Goal: Task Accomplishment & Management: Use online tool/utility

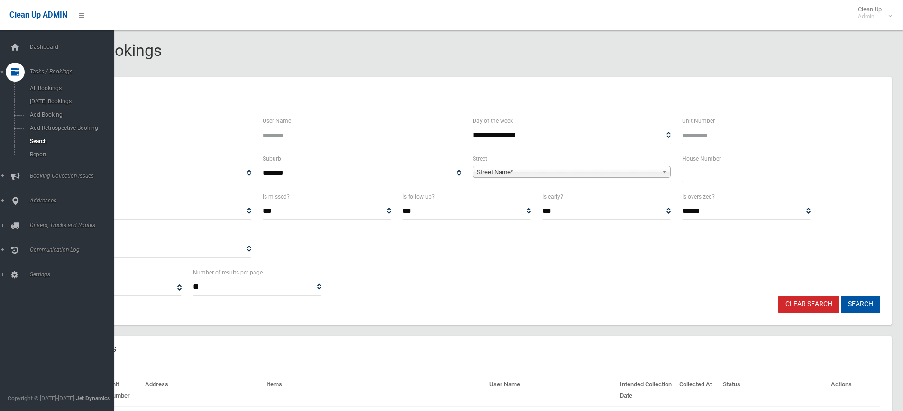
select select
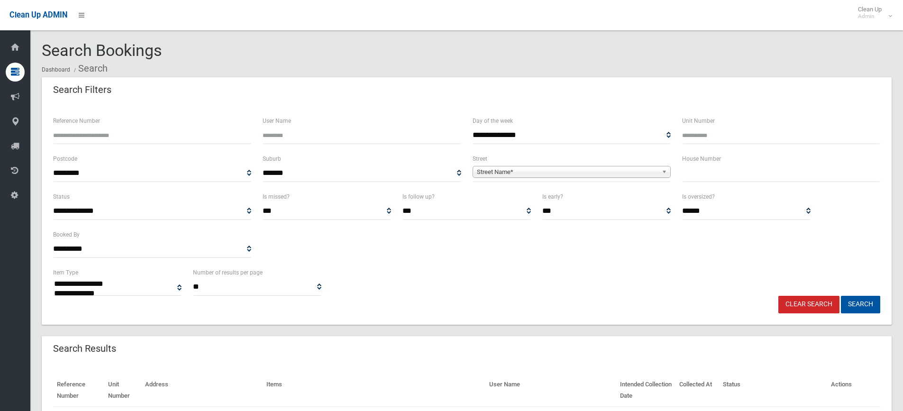
click at [716, 174] on input "text" at bounding box center [781, 173] width 198 height 18
type input "**"
click at [580, 166] on span "Street Name*" at bounding box center [567, 171] width 181 height 11
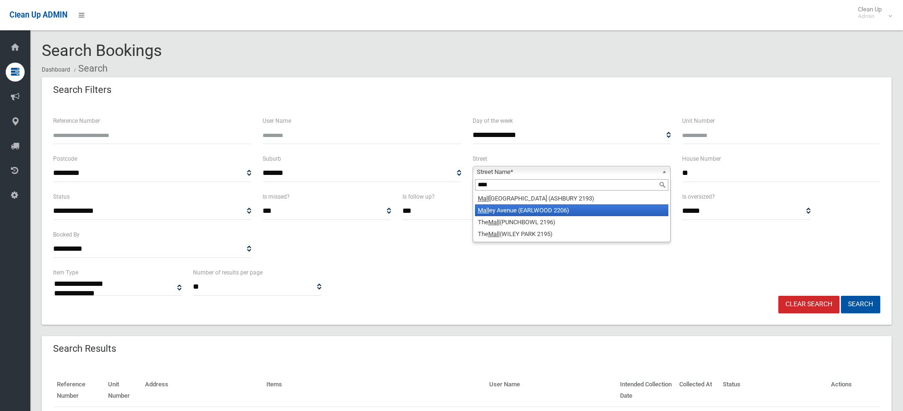
type input "****"
click at [535, 210] on li "Mall ey Avenue (EARLWOOD 2206)" at bounding box center [571, 210] width 193 height 12
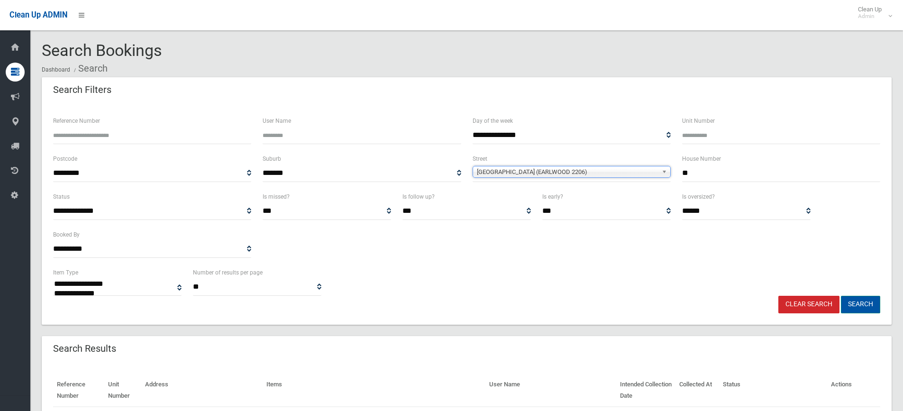
click at [864, 305] on button "Search" at bounding box center [860, 305] width 39 height 18
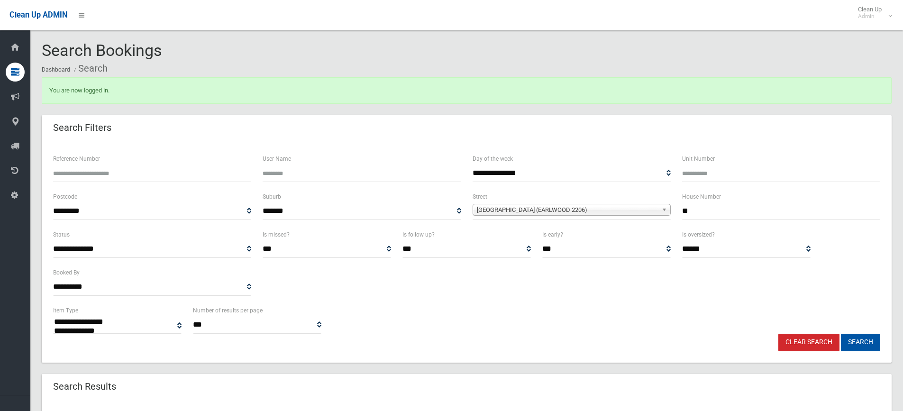
select select
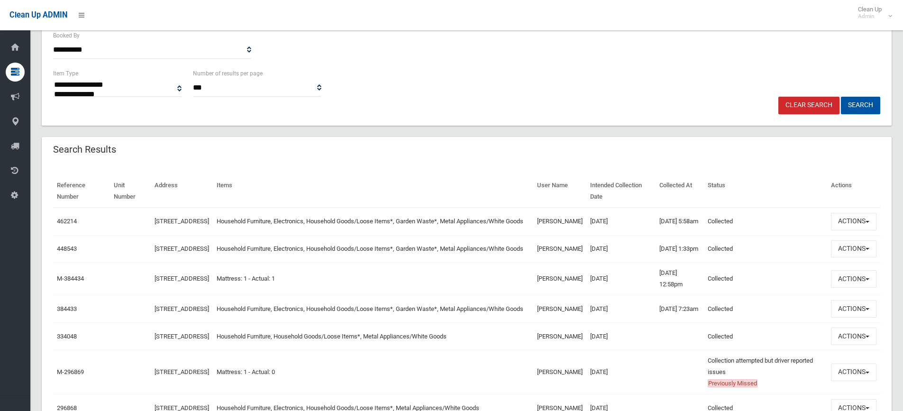
scroll to position [379, 0]
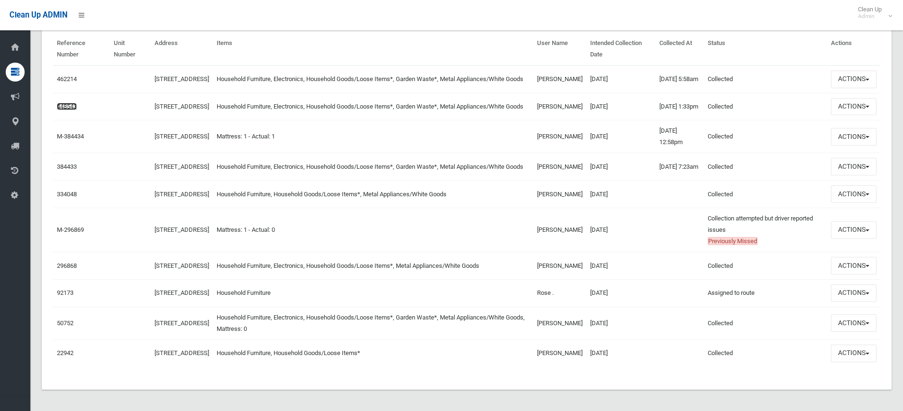
click at [68, 110] on link "448543" at bounding box center [67, 106] width 20 height 7
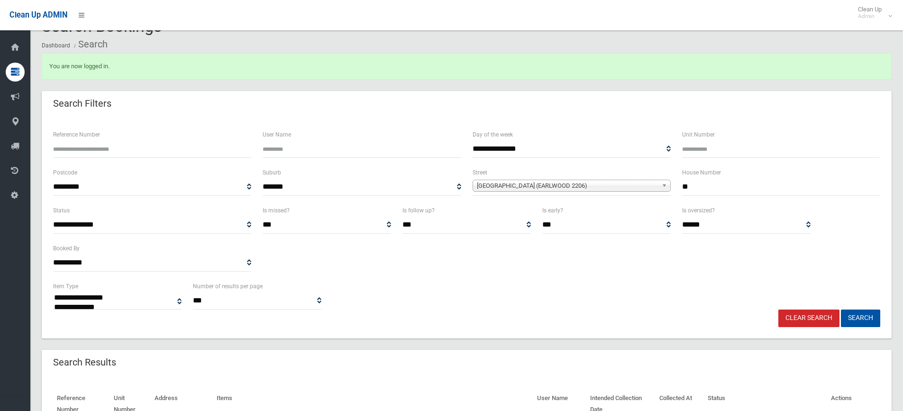
scroll to position [0, 0]
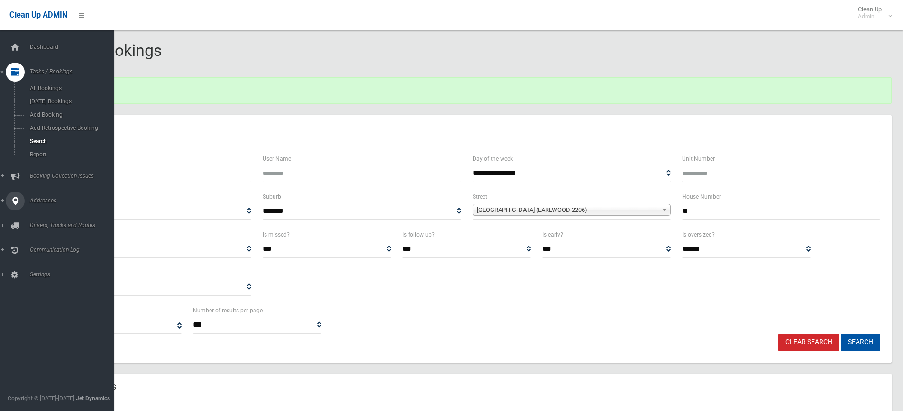
click at [1, 200] on link "Addresses" at bounding box center [60, 200] width 121 height 19
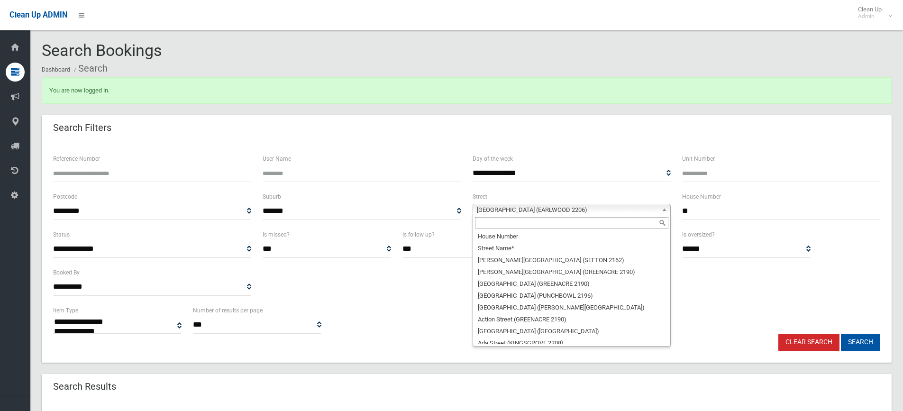
click at [652, 206] on link "Malley Avenue (EARLWOOD 2206)" at bounding box center [571, 210] width 198 height 12
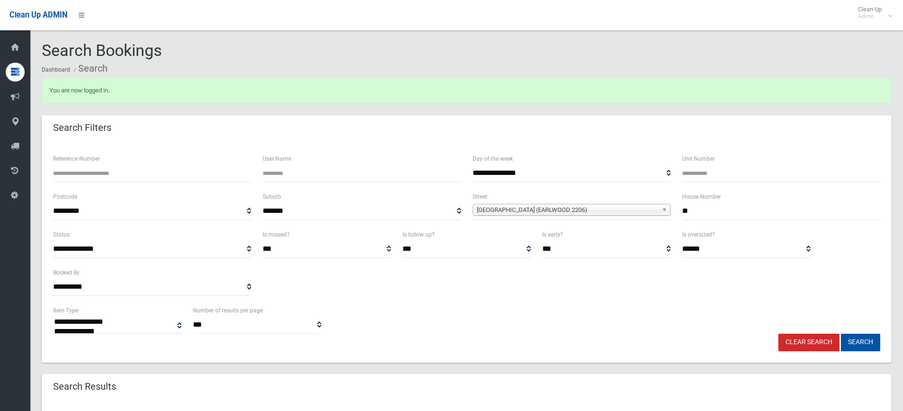
drag, startPoint x: 735, startPoint y: 216, endPoint x: 649, endPoint y: 212, distance: 85.9
click at [649, 212] on div "**********" at bounding box center [466, 210] width 838 height 38
click at [630, 209] on span "Malley Avenue (EARLWOOD 2206)" at bounding box center [567, 209] width 181 height 11
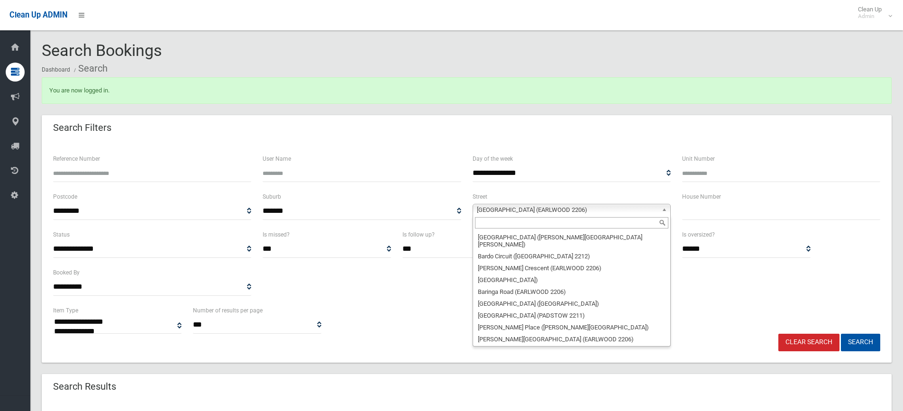
scroll to position [0, 0]
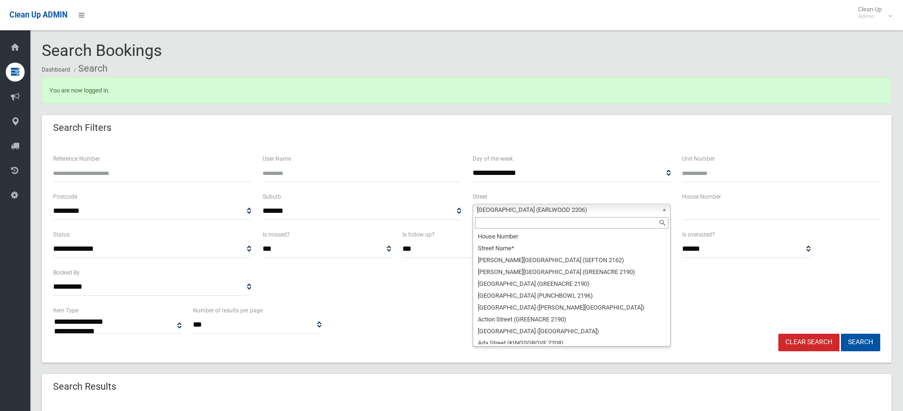
click at [627, 225] on input "text" at bounding box center [571, 222] width 193 height 11
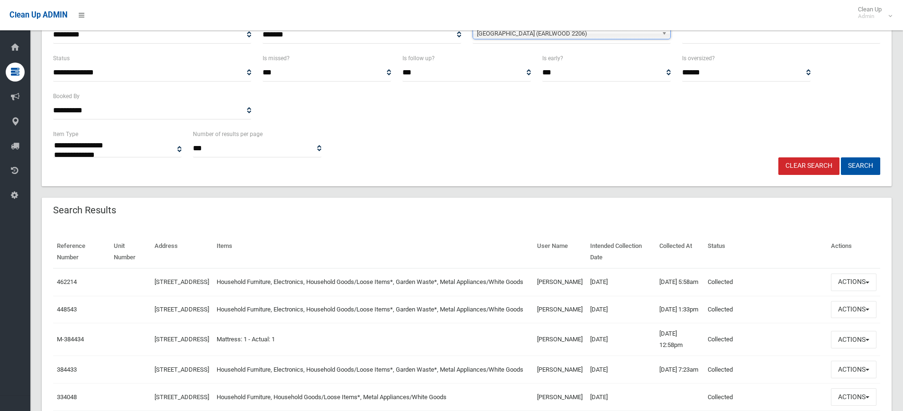
scroll to position [237, 0]
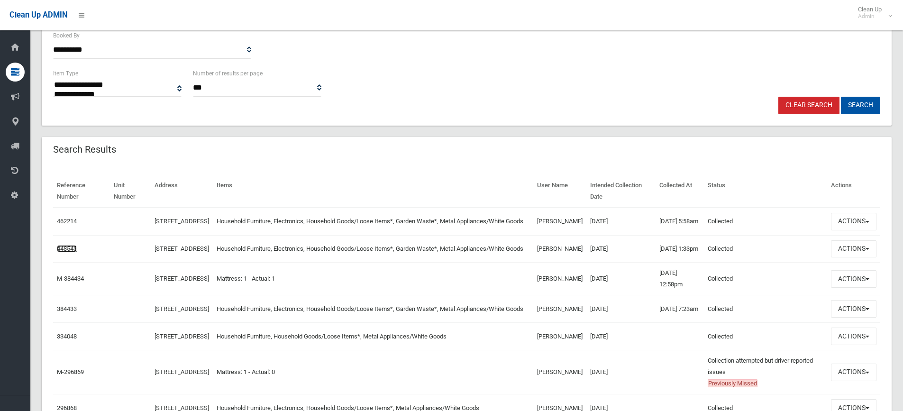
click at [72, 252] on link "448543" at bounding box center [67, 248] width 20 height 7
click at [60, 225] on link "462214" at bounding box center [67, 221] width 20 height 7
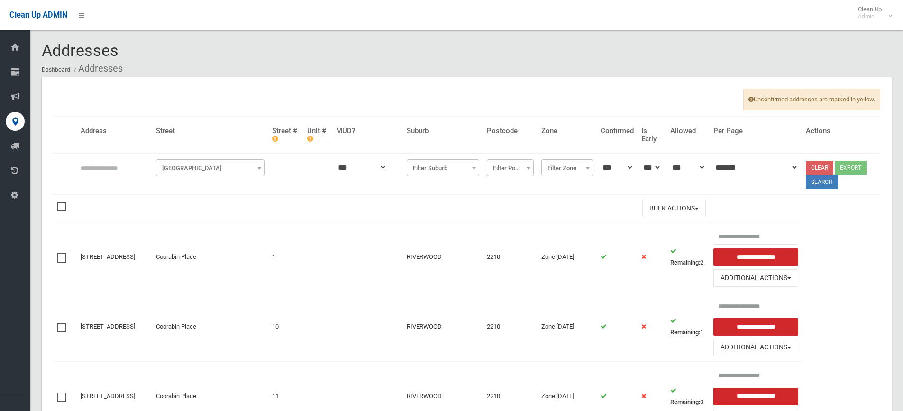
click at [101, 171] on input "text" at bounding box center [115, 168] width 68 height 18
click at [130, 171] on input "text" at bounding box center [115, 168] width 68 height 18
type input "**"
click at [191, 172] on span "Filter Street" at bounding box center [210, 168] width 104 height 13
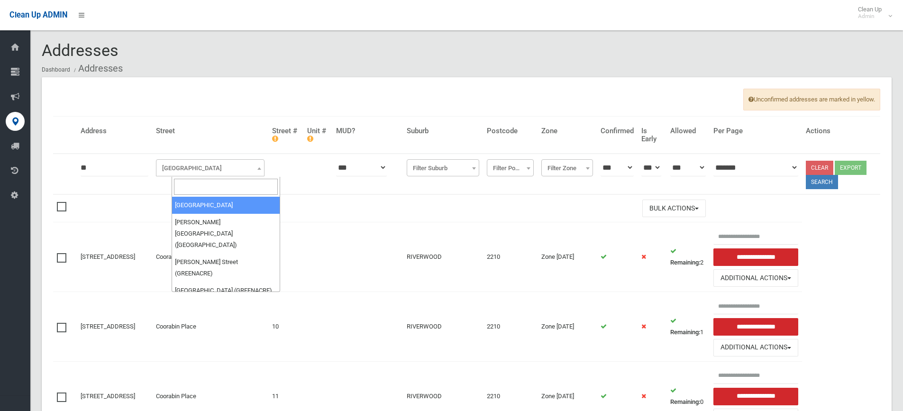
click at [186, 184] on input "search" at bounding box center [226, 187] width 104 height 16
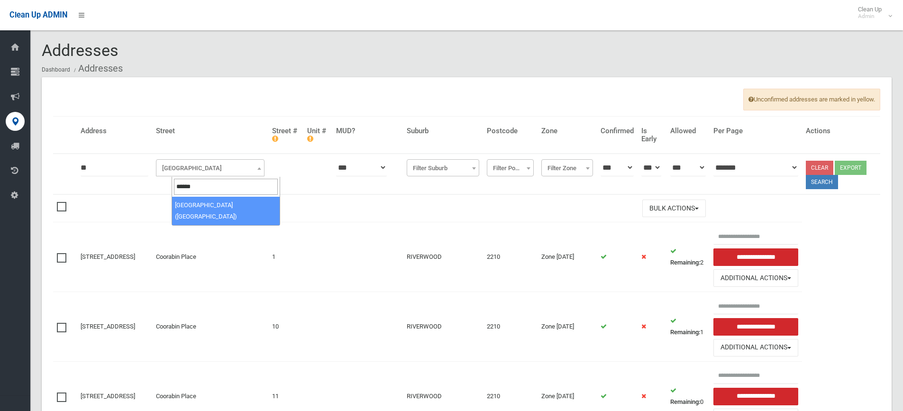
type input "******"
select select "***"
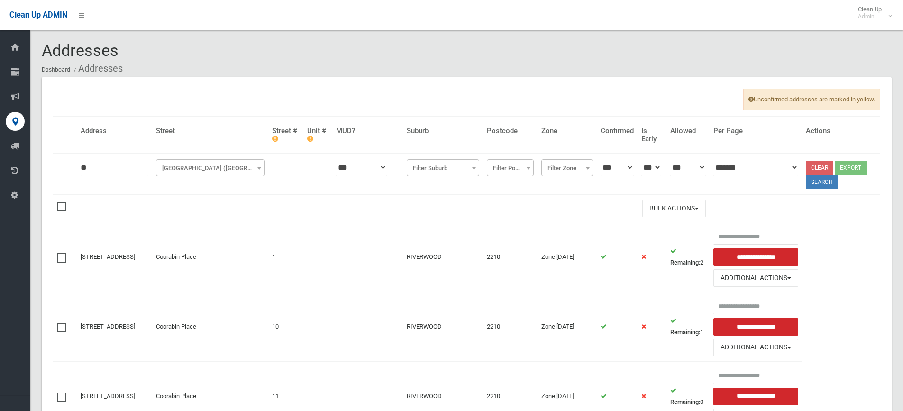
click at [825, 180] on button "Search" at bounding box center [822, 182] width 32 height 14
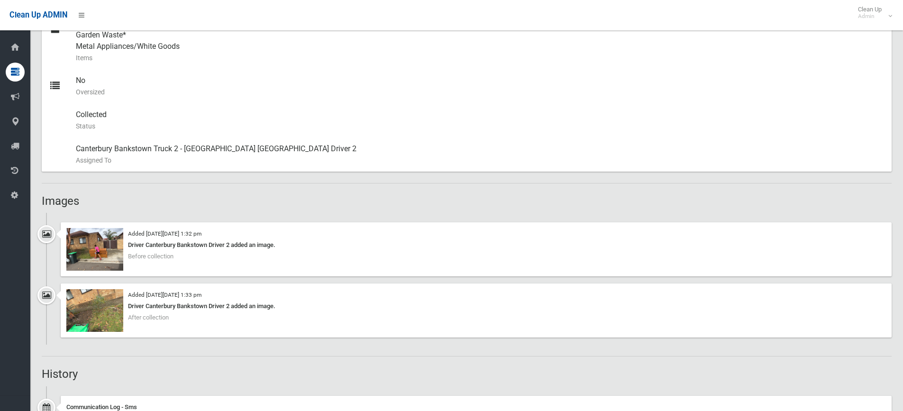
scroll to position [474, 0]
click at [105, 250] on img at bounding box center [94, 248] width 57 height 43
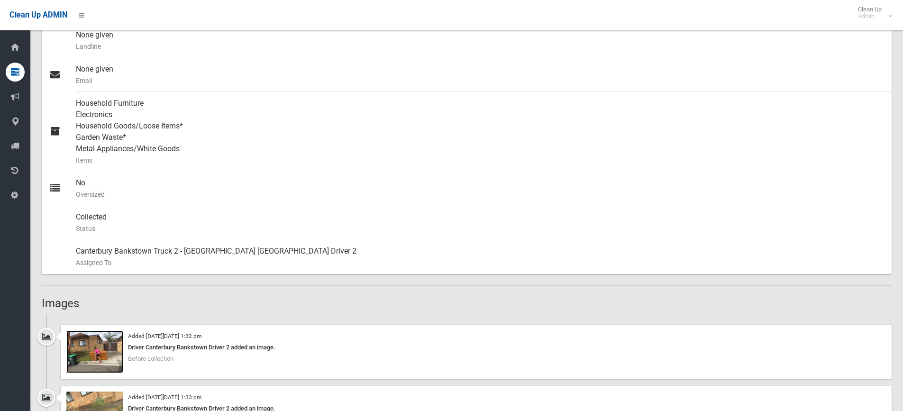
scroll to position [237, 0]
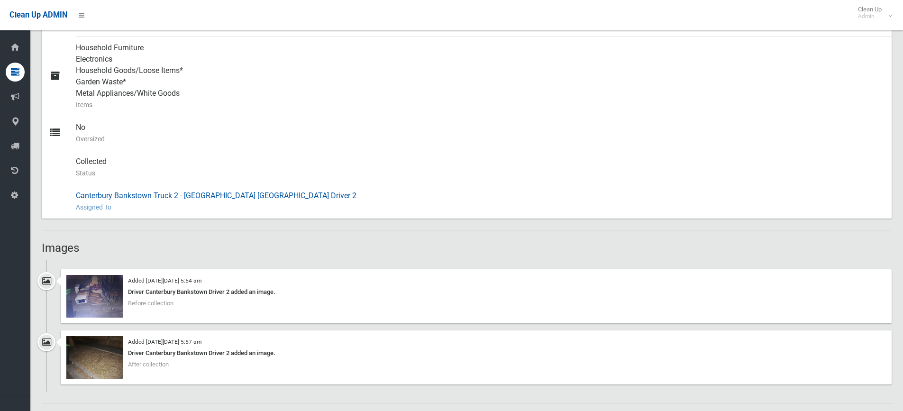
scroll to position [569, 0]
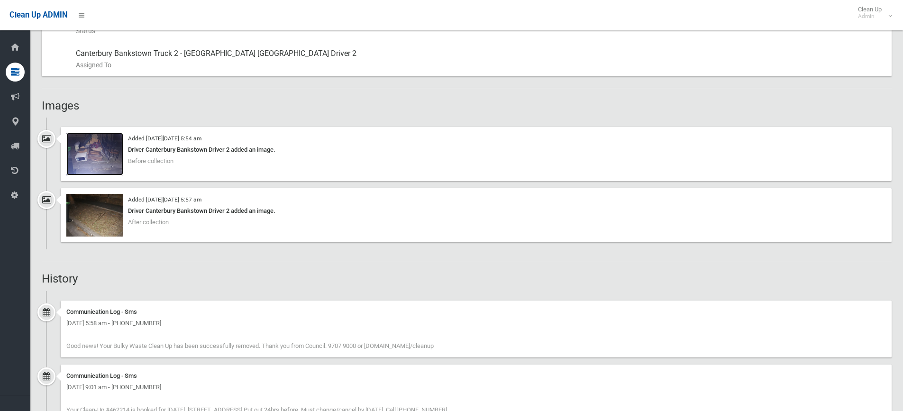
click at [104, 152] on img at bounding box center [94, 154] width 57 height 43
